Goal: Check status

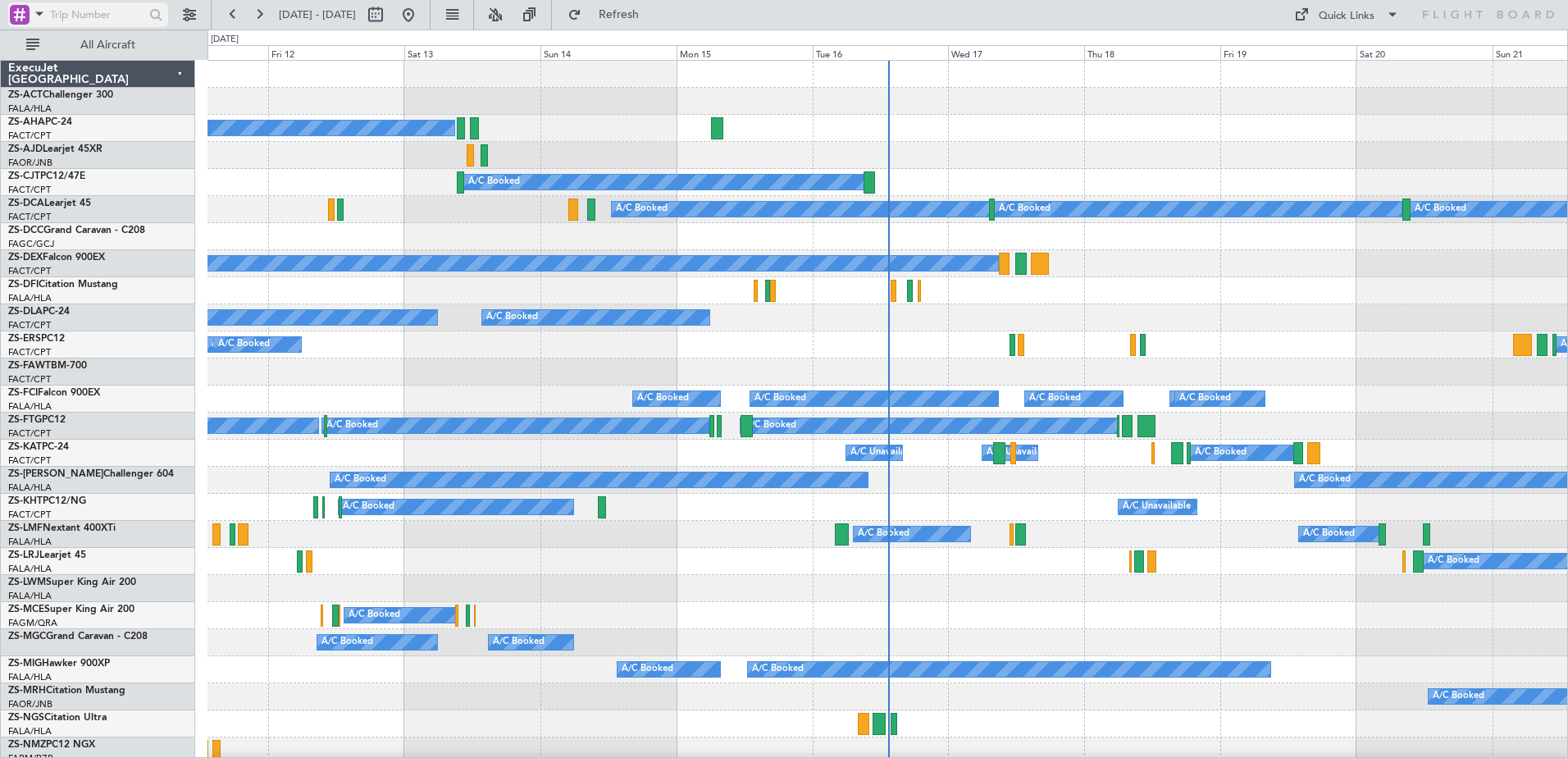
drag, startPoint x: 91, startPoint y: 16, endPoint x: 44, endPoint y: 10, distance: 47.4
click at [91, 16] on input "text" at bounding box center [97, 15] width 94 height 25
click at [44, 10] on span at bounding box center [38, 14] width 19 height 20
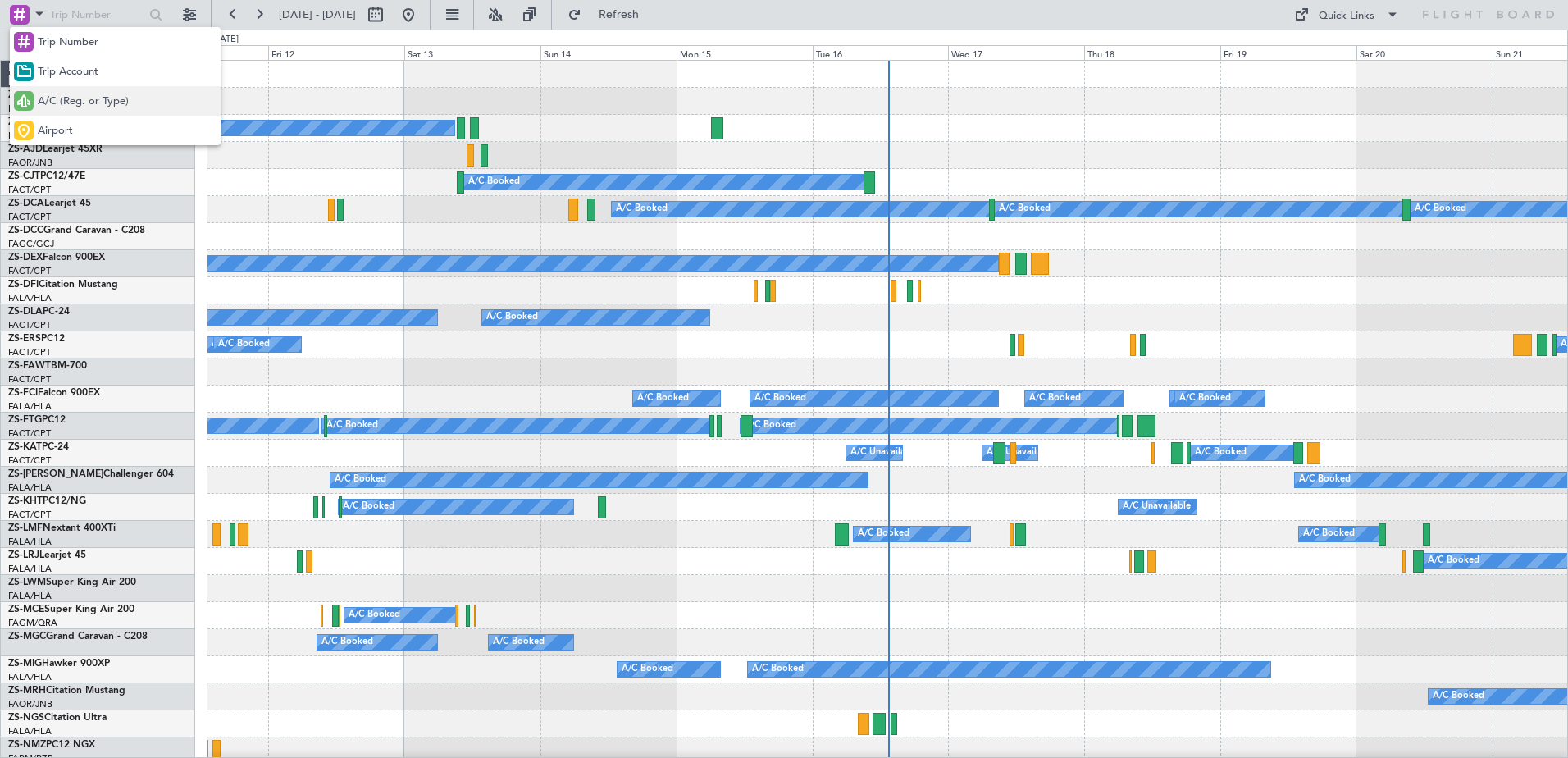
click at [52, 106] on span "A/C (Reg. or Type)" at bounding box center [82, 102] width 91 height 16
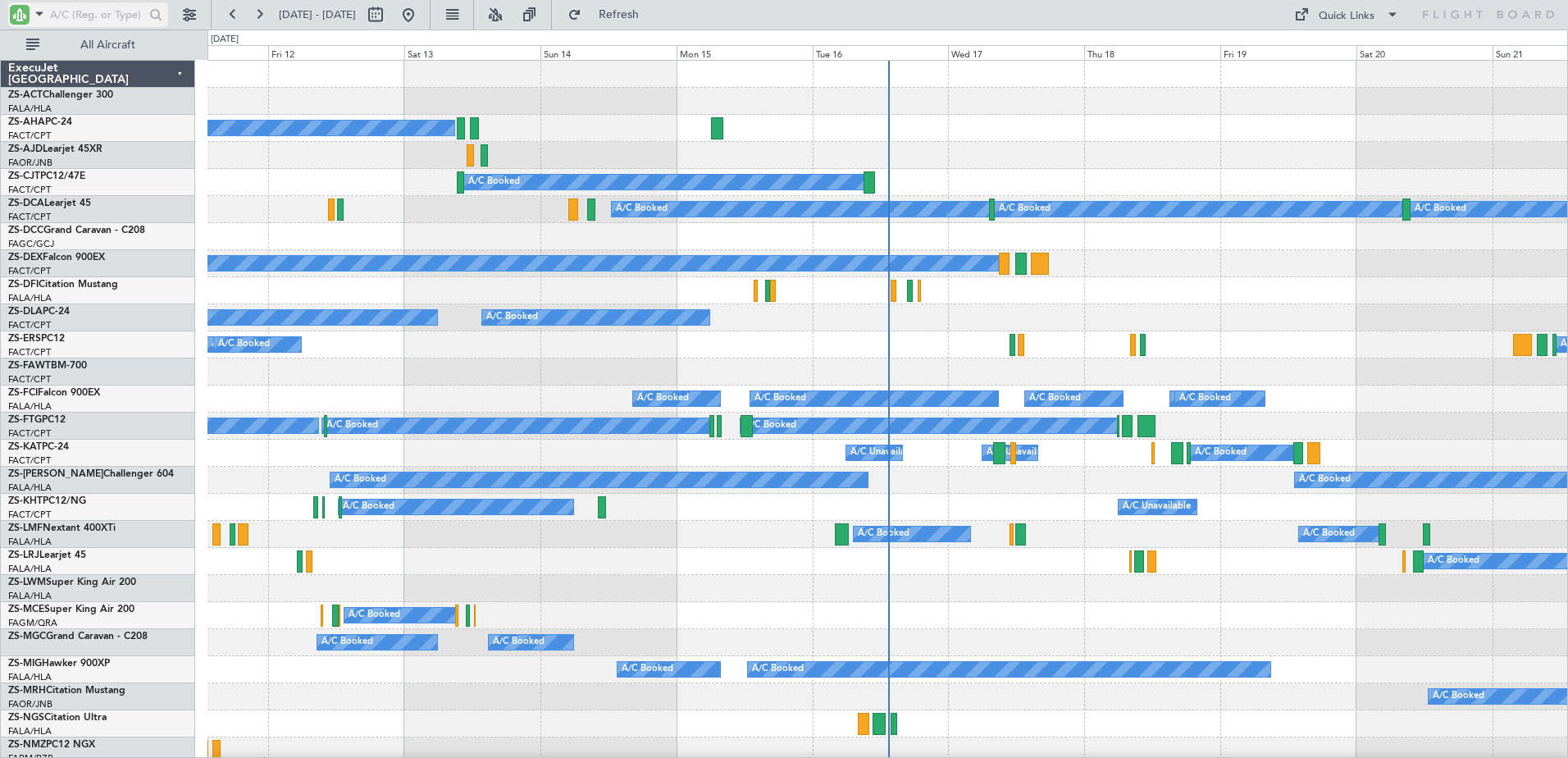
click at [75, 12] on input "text" at bounding box center [97, 15] width 94 height 25
type input "S"
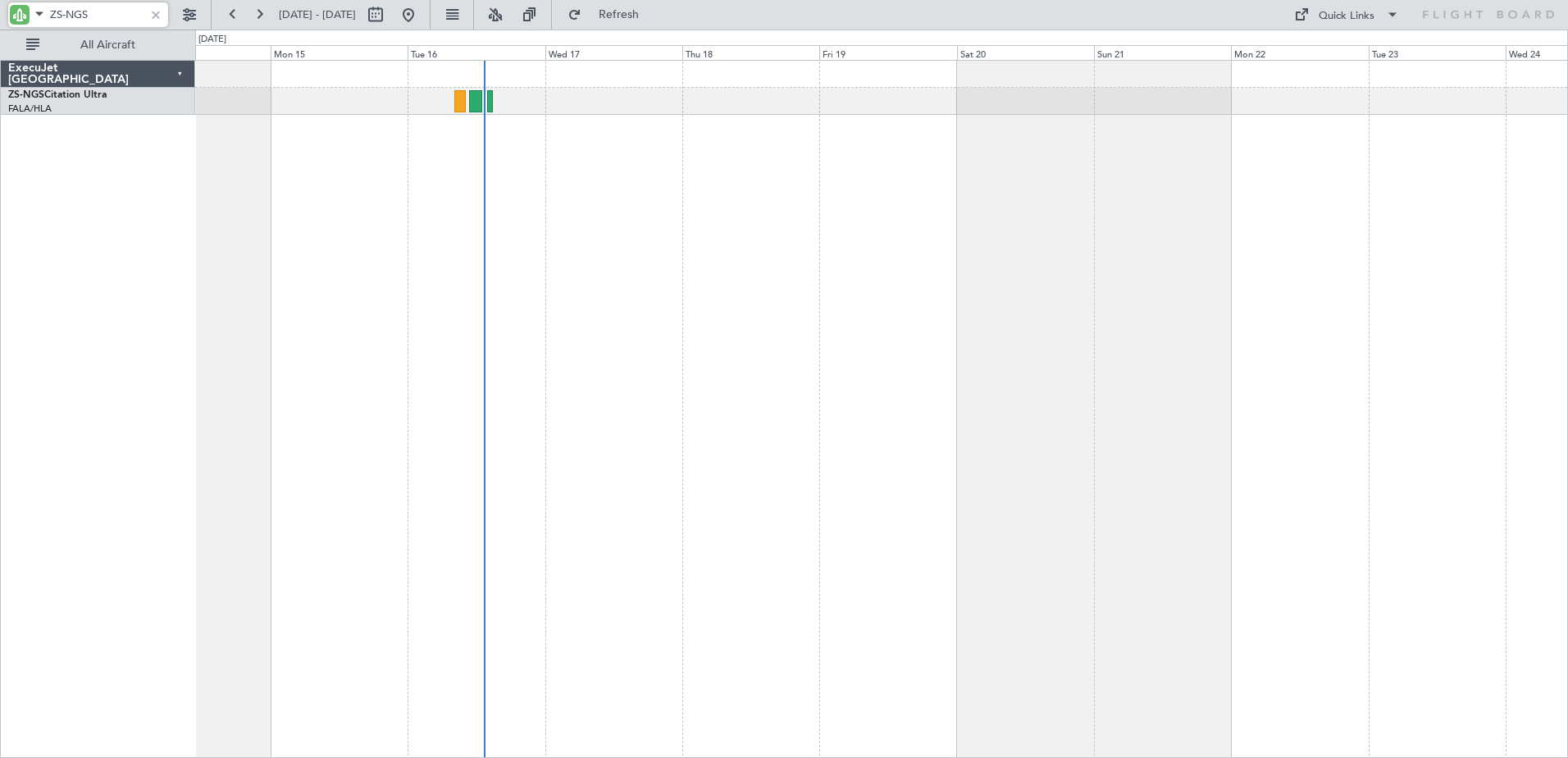
click at [451, 243] on div "A/C Booked" at bounding box center [881, 408] width 1373 height 698
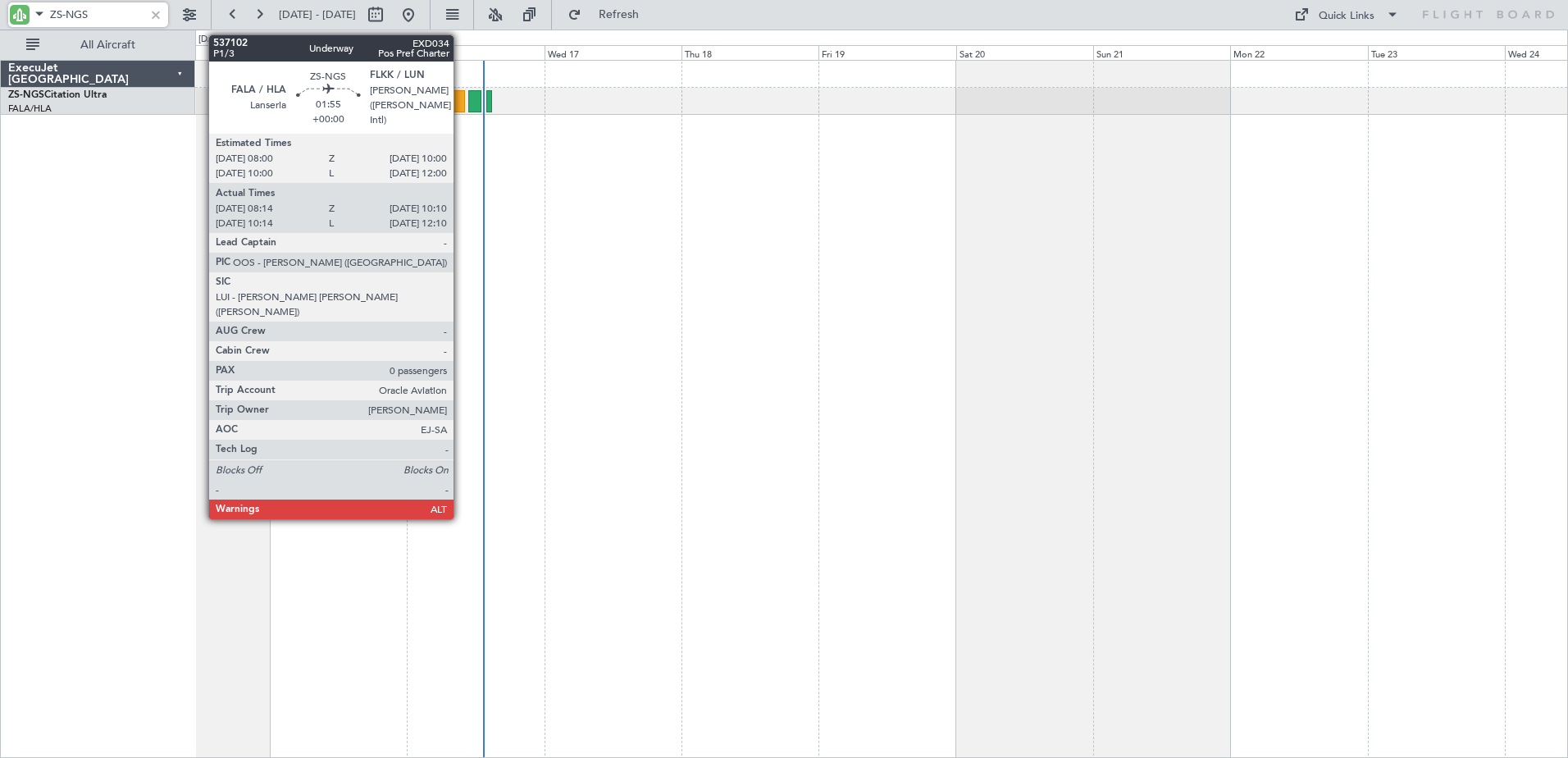
click at [460, 106] on div at bounding box center [459, 102] width 12 height 22
type input "ZS-NGS"
